Goal: Information Seeking & Learning: Learn about a topic

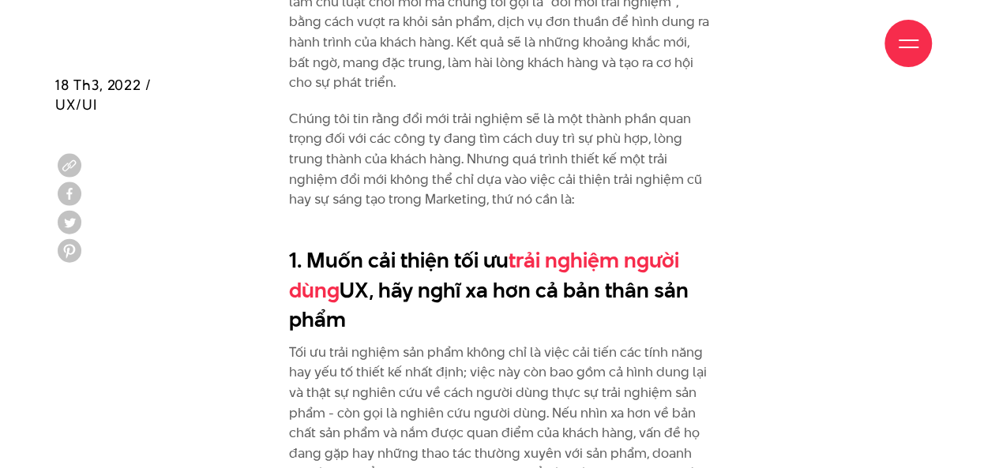
scroll to position [1802, 0]
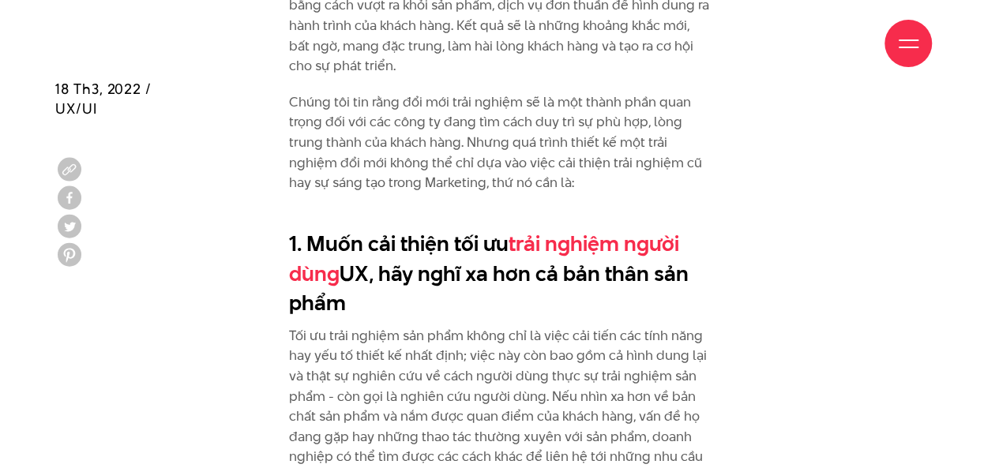
drag, startPoint x: 287, startPoint y: 239, endPoint x: 360, endPoint y: 307, distance: 99.5
copy h2 "1. Muốn cải thiện tối ưu trải nghiệm người dùng UX, hãy nghĩ xa hơn cả bản thân…"
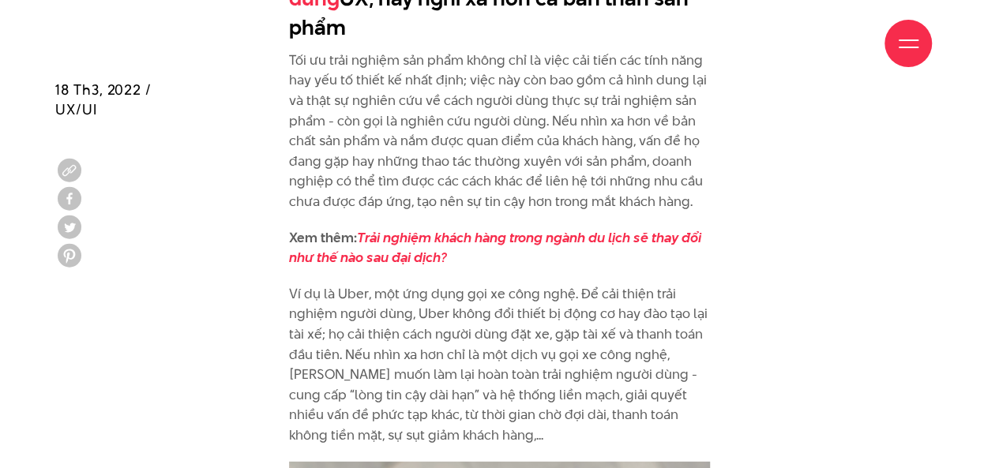
scroll to position [2079, 0]
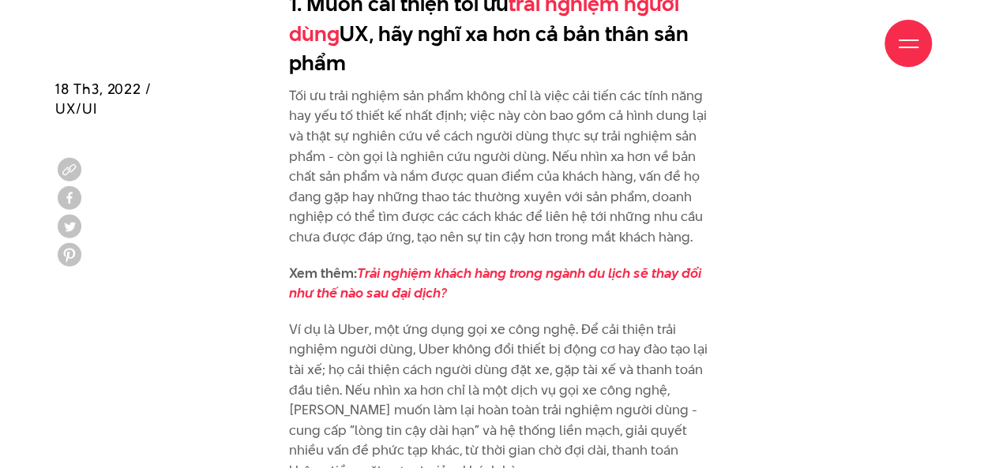
scroll to position [2041, 0]
drag, startPoint x: 291, startPoint y: 92, endPoint x: 715, endPoint y: 235, distance: 447.3
copy p "Tối ưu trải nghiệm sản phẩm không chỉ là việc cải tiến các tính năng hay yếu tố…"
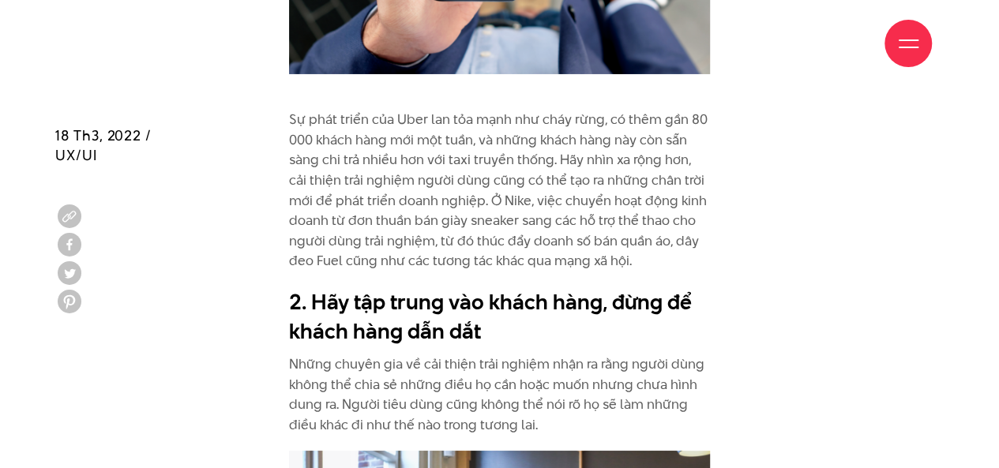
scroll to position [2854, 0]
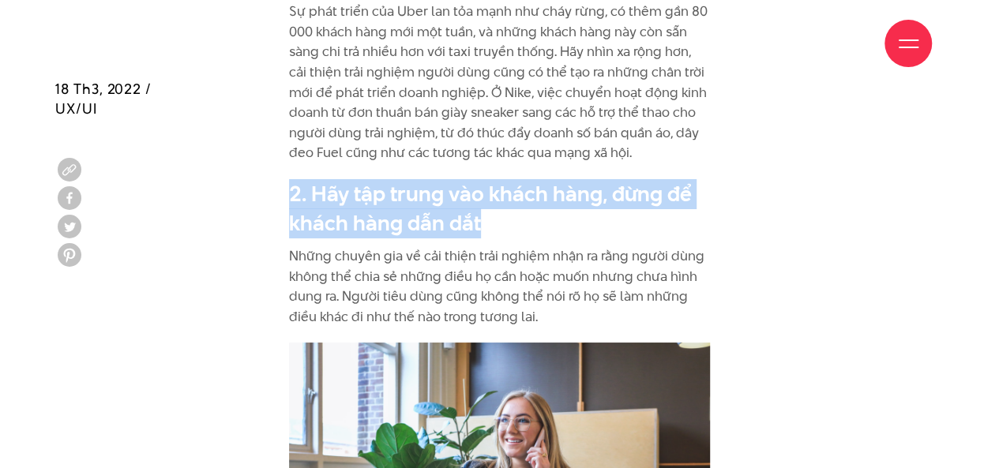
drag, startPoint x: 284, startPoint y: 193, endPoint x: 490, endPoint y: 211, distance: 207.7
click at [490, 211] on div "Qua nhiều thập kỷ, những doanh nghiệp thành công nhất là những doanh nghiệp tập…" at bounding box center [499, 469] width 445 height 3916
copy h2 "2. Hãy tập trung vào khách hàng, đừng để khách hàng dẫn dắt"
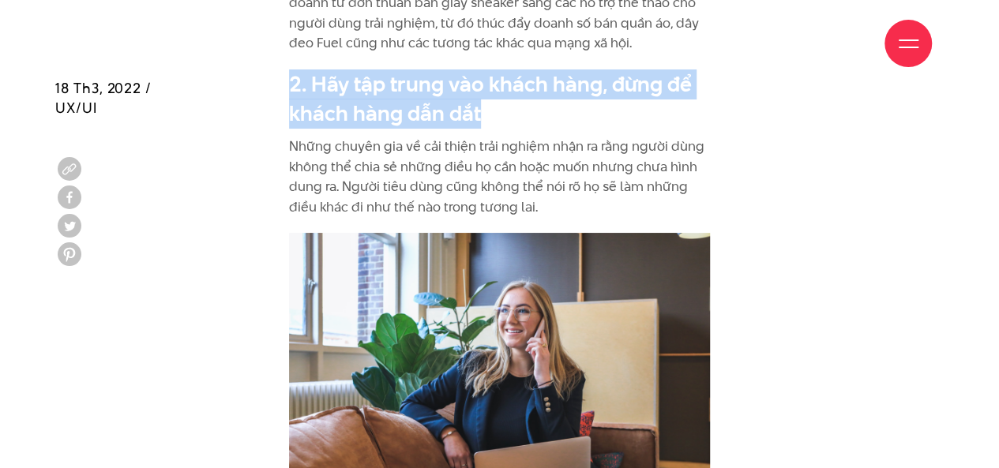
scroll to position [2966, 0]
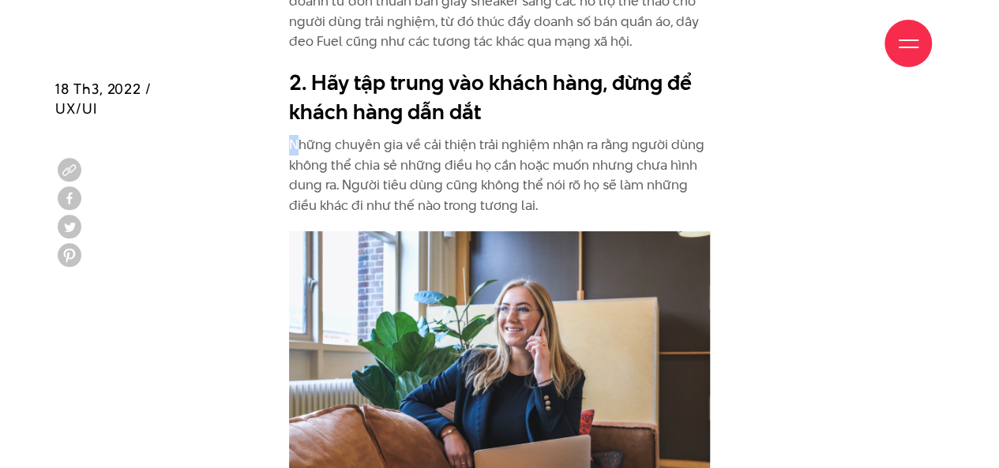
drag, startPoint x: 286, startPoint y: 142, endPoint x: 299, endPoint y: 147, distance: 13.5
click at [299, 147] on div "Qua nhiều thập kỷ, những doanh nghiệp thành công nhất là những doanh nghiệp tập…" at bounding box center [499, 357] width 445 height 3916
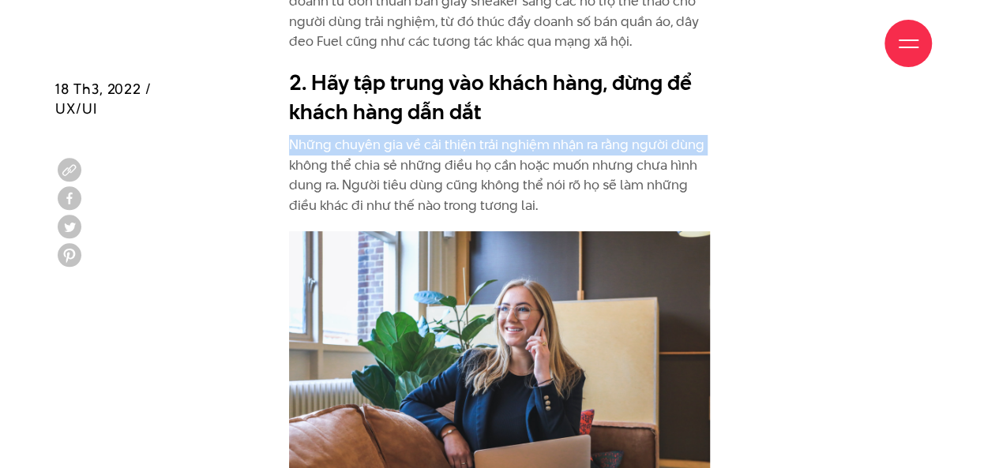
drag, startPoint x: 207, startPoint y: 167, endPoint x: 290, endPoint y: 145, distance: 85.8
click at [290, 145] on div "Qua nhiều thập kỷ, những doanh nghiệp thành công nhất là những doanh nghiệp tập…" at bounding box center [499, 357] width 888 height 3916
click at [243, 171] on div "Qua nhiều thập kỷ, những doanh nghiệp thành công nhất là những doanh nghiệp tập…" at bounding box center [499, 357] width 888 height 3916
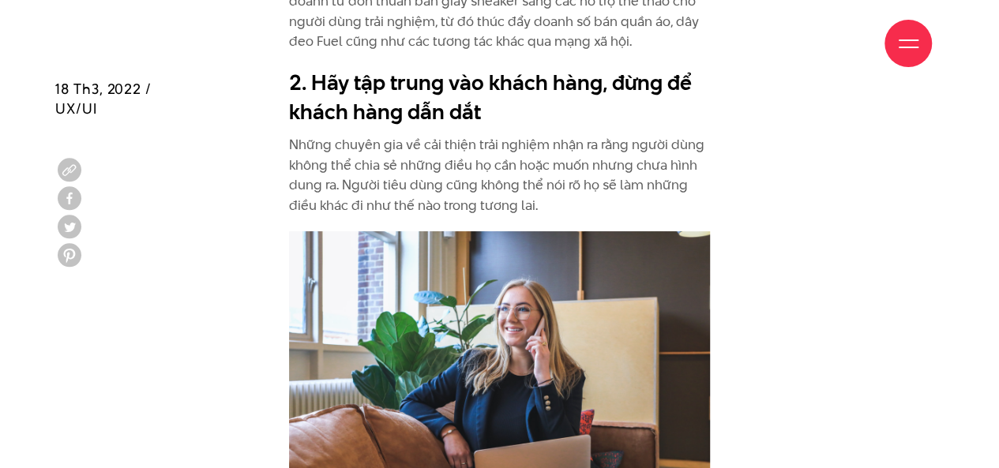
drag, startPoint x: 291, startPoint y: 144, endPoint x: 536, endPoint y: 202, distance: 252.5
click at [536, 202] on p "Những chuyên gia về cải thiện trải nghiệm nhận ra rằng người dùng không thể chi…" at bounding box center [499, 175] width 421 height 81
copy p "Những chuyên gia về cải thiện trải nghiệm nhận ra rằng người dùng không thể chi…"
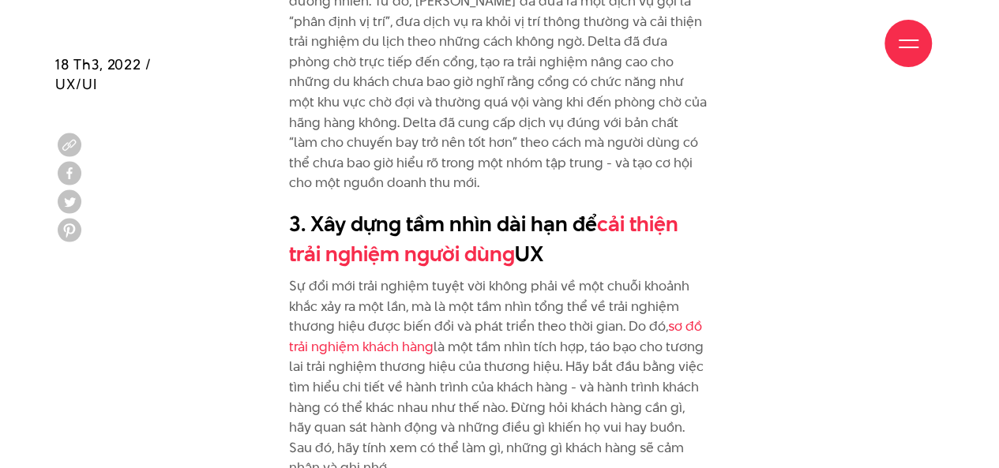
scroll to position [3563, 0]
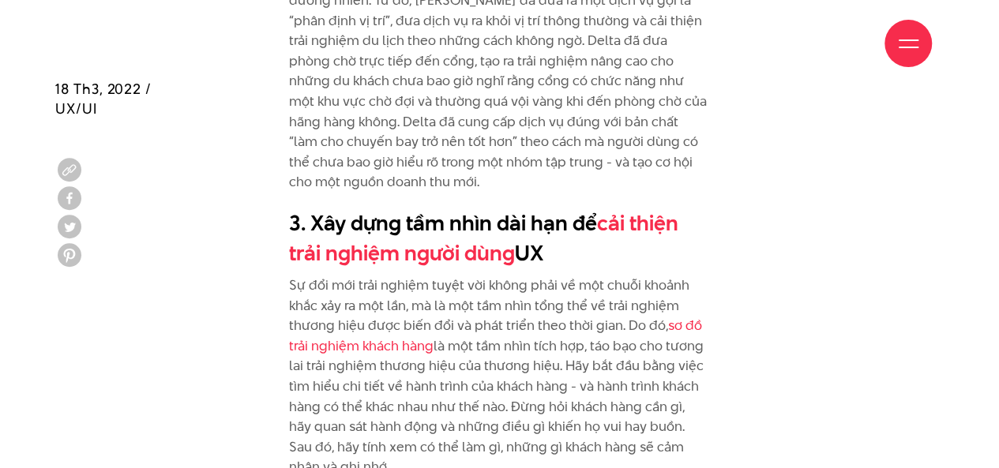
drag, startPoint x: 289, startPoint y: 191, endPoint x: 614, endPoint y: 231, distance: 327.8
click at [614, 231] on h2 "3. Xây dựng tầm nhìn dài hạn để cải thiện trải nghiệm người dùng UX" at bounding box center [499, 237] width 421 height 59
copy h2 "3. Xây dựng tầm nhìn dài hạn để cải thiện trải nghiệm người dùng UX"
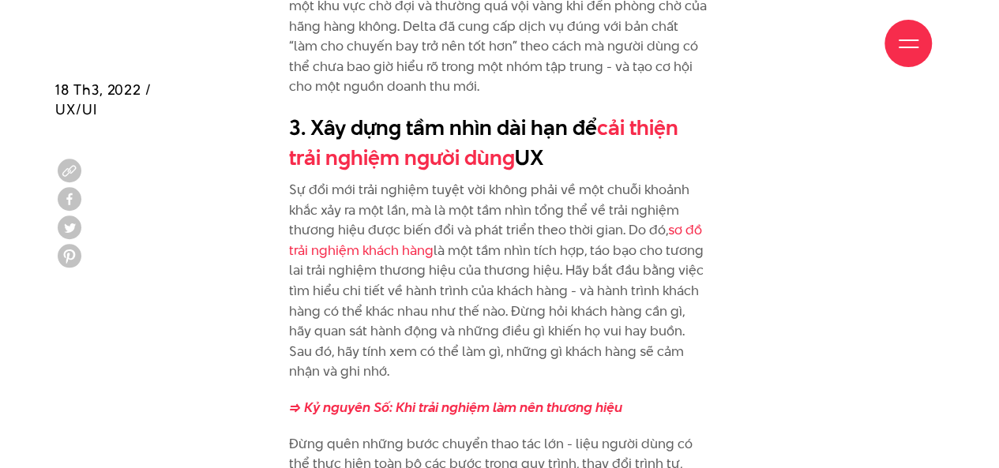
scroll to position [3660, 0]
drag, startPoint x: 291, startPoint y: 167, endPoint x: 404, endPoint y: 351, distance: 216.3
click at [404, 351] on p "Sự đổi mới trải nghiệm tuyệt vời không phải về một chuỗi khoảnh khắc xảy ra một…" at bounding box center [499, 280] width 421 height 202
copy p "Sự đổi mới trải nghiệm tuyệt vời không phải về một chuỗi khoảnh khắc xảy ra một…"
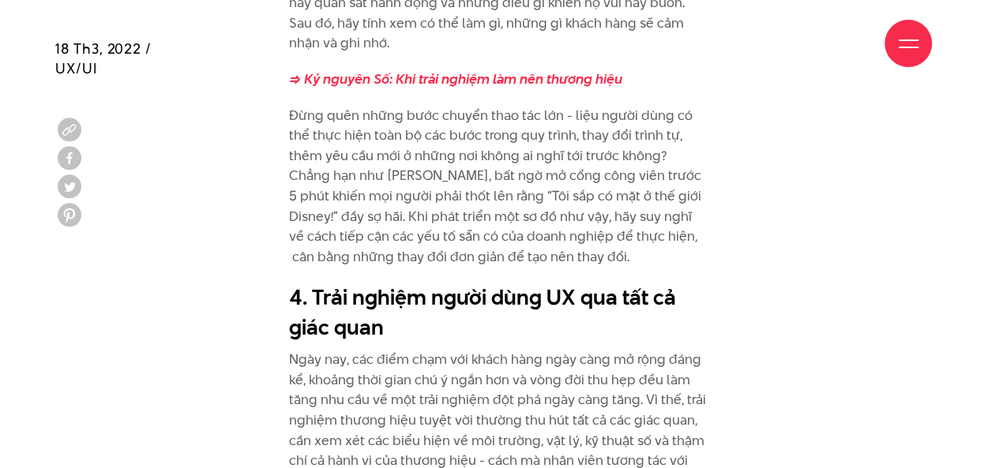
scroll to position [4060, 0]
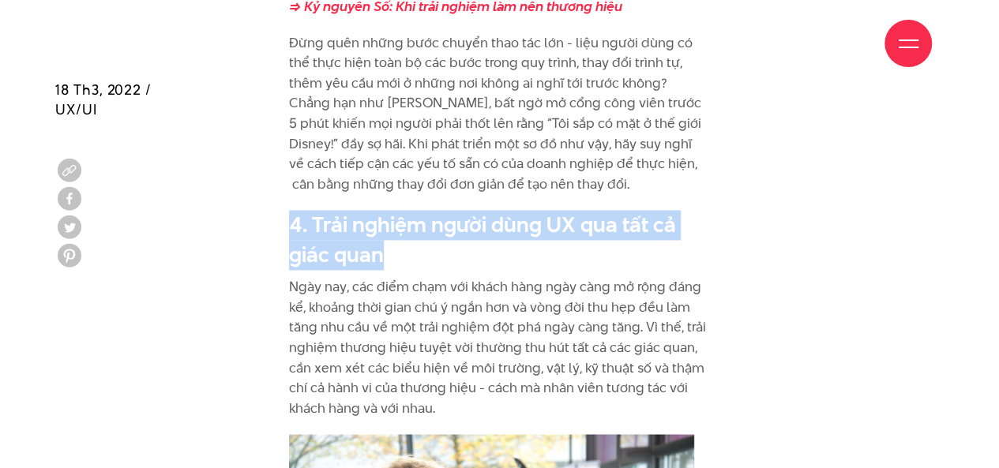
drag, startPoint x: 292, startPoint y: 201, endPoint x: 389, endPoint y: 242, distance: 104.4
click at [389, 242] on h2 "4. Trải nghiệm người dùng UX qua tất cả giác quan" at bounding box center [499, 239] width 421 height 59
copy h2 "4. Trải nghiệm người dùng UX qua tất cả giác quan"
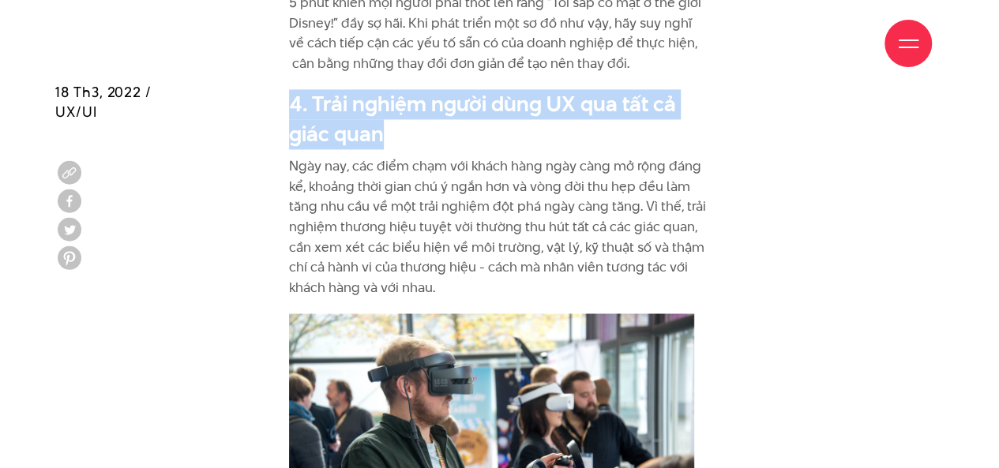
scroll to position [4183, 0]
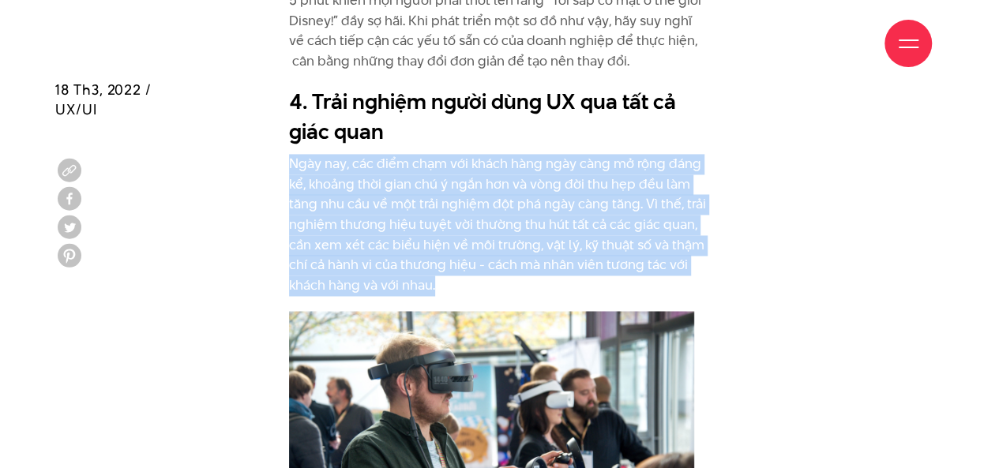
drag, startPoint x: 287, startPoint y: 141, endPoint x: 443, endPoint y: 268, distance: 200.9
copy p "Ngày nay, các điểm chạm với khách hàng ngày càng mở rộng đáng kể, khoảng thời g…"
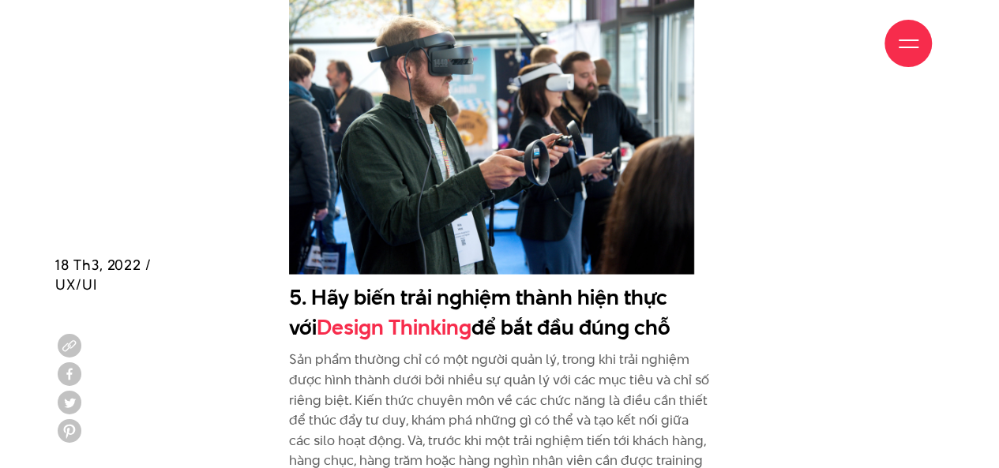
scroll to position [4686, 0]
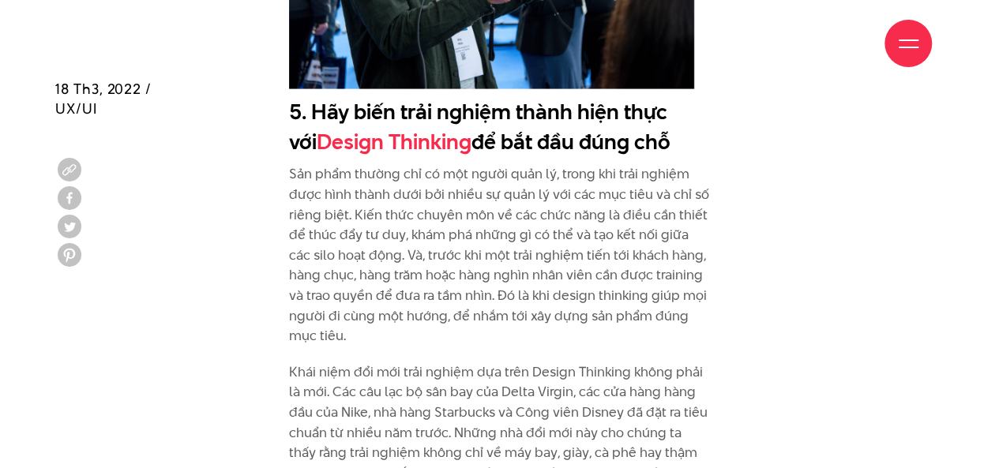
drag, startPoint x: 291, startPoint y: 89, endPoint x: 673, endPoint y: 112, distance: 382.9
click at [673, 112] on h2 "5. Hãy biến trải nghiệm thành hiện thực với Design Thinking để bắt đầu đúng chỗ" at bounding box center [499, 126] width 421 height 59
copy h2 "5. Hãy biến trải nghiệm thành hiện thực với Design Thinking để bắt đầu đúng chỗ"
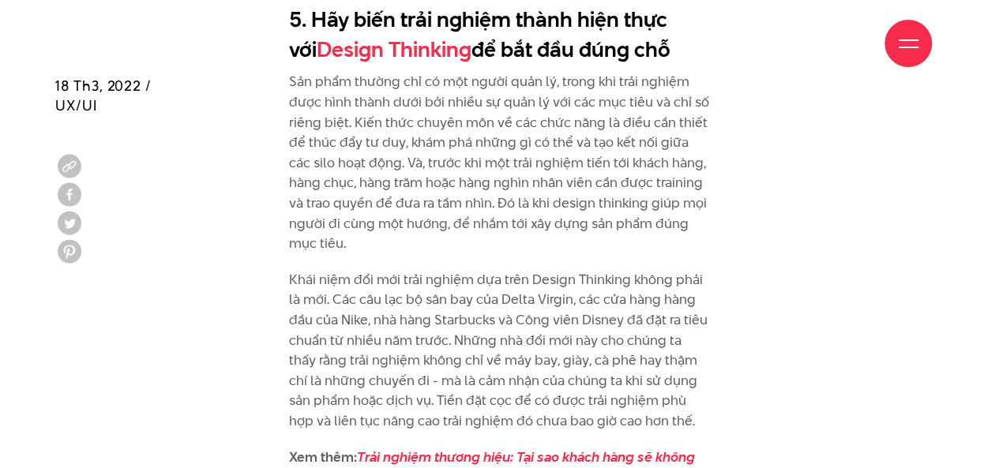
scroll to position [4779, 0]
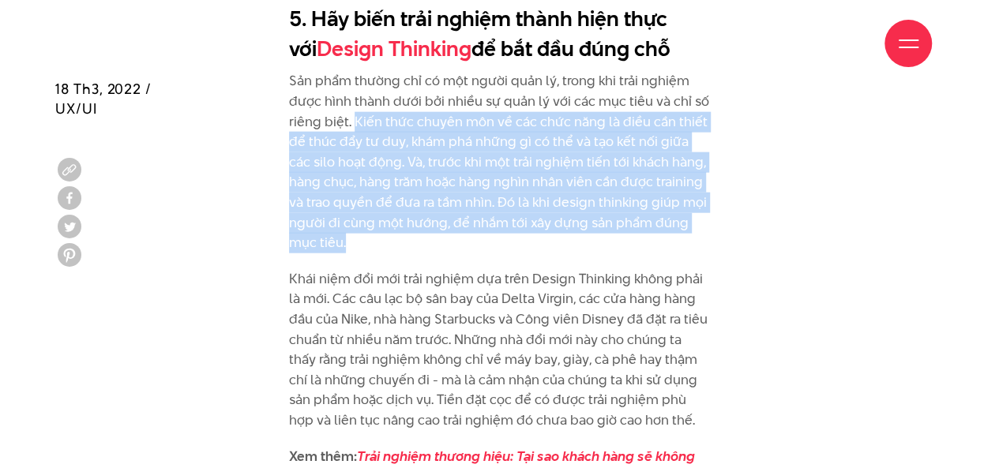
drag, startPoint x: 351, startPoint y: 98, endPoint x: 425, endPoint y: 223, distance: 145.5
click at [425, 223] on p "Sản phẩm thường chỉ có một người quản lý, trong khi trải nghiệm được hình thành…" at bounding box center [499, 162] width 421 height 182
copy p "Kiến ​​thức chuyên môn về các chức năng là điều cần thiết để thúc đẩy tư duy, k…"
